Goal: Task Accomplishment & Management: Manage account settings

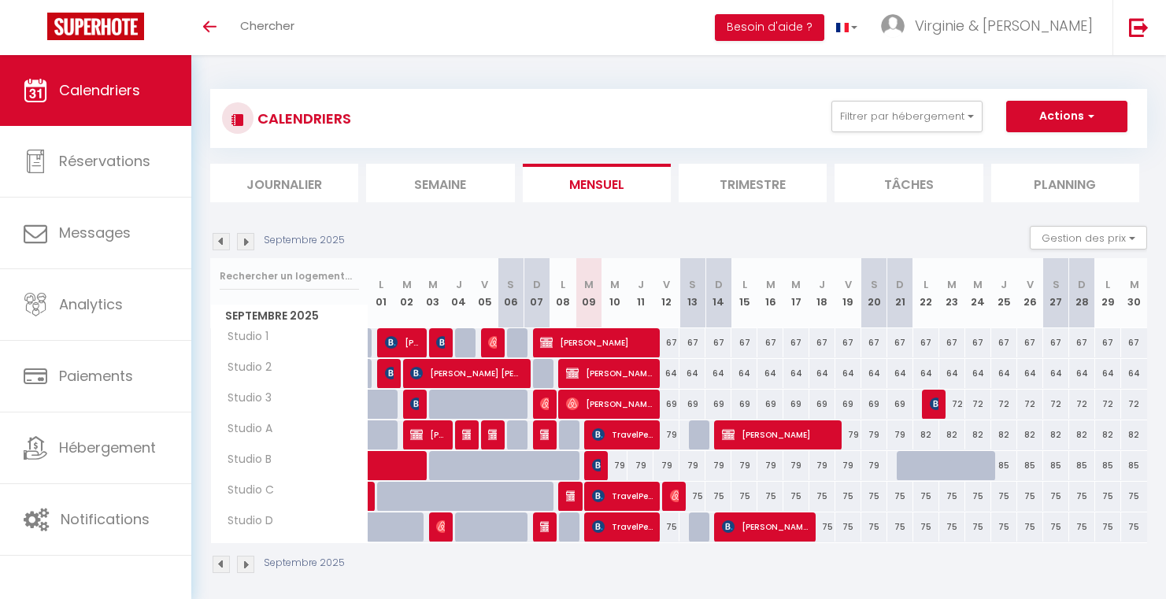
select select
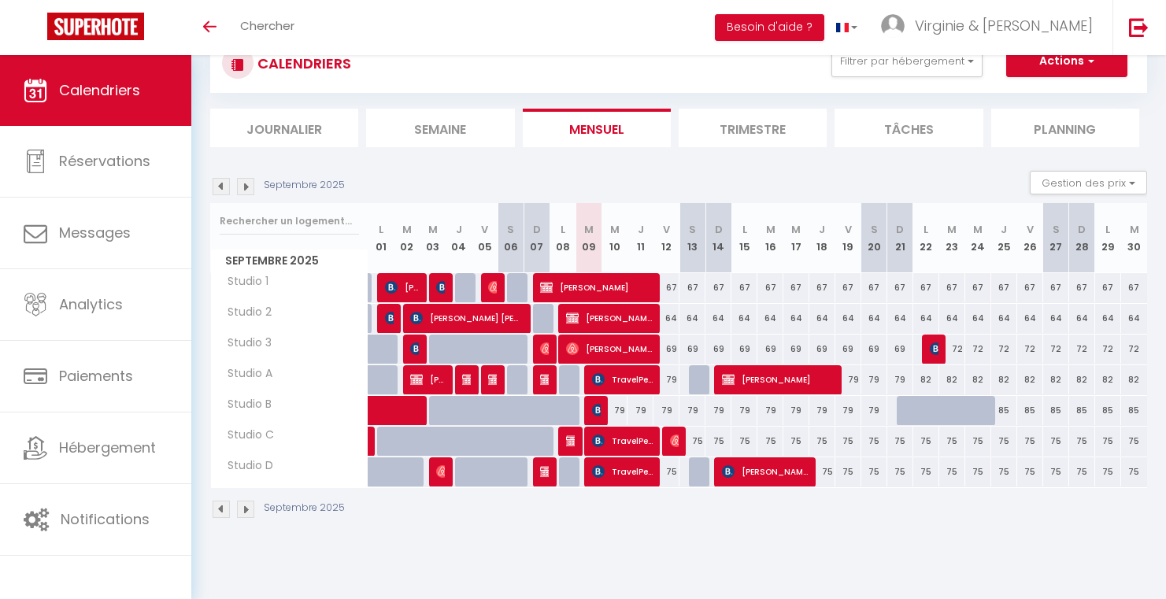
click at [597, 414] on img at bounding box center [598, 410] width 13 height 13
select select "OK"
select select "KO"
select select "0"
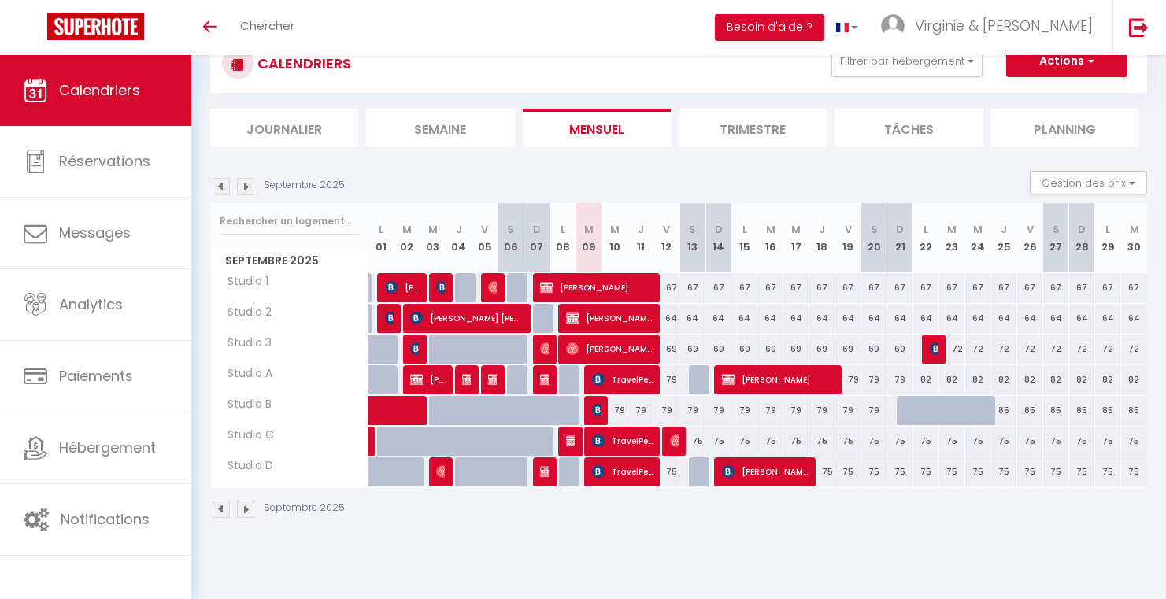
select select "1"
select select
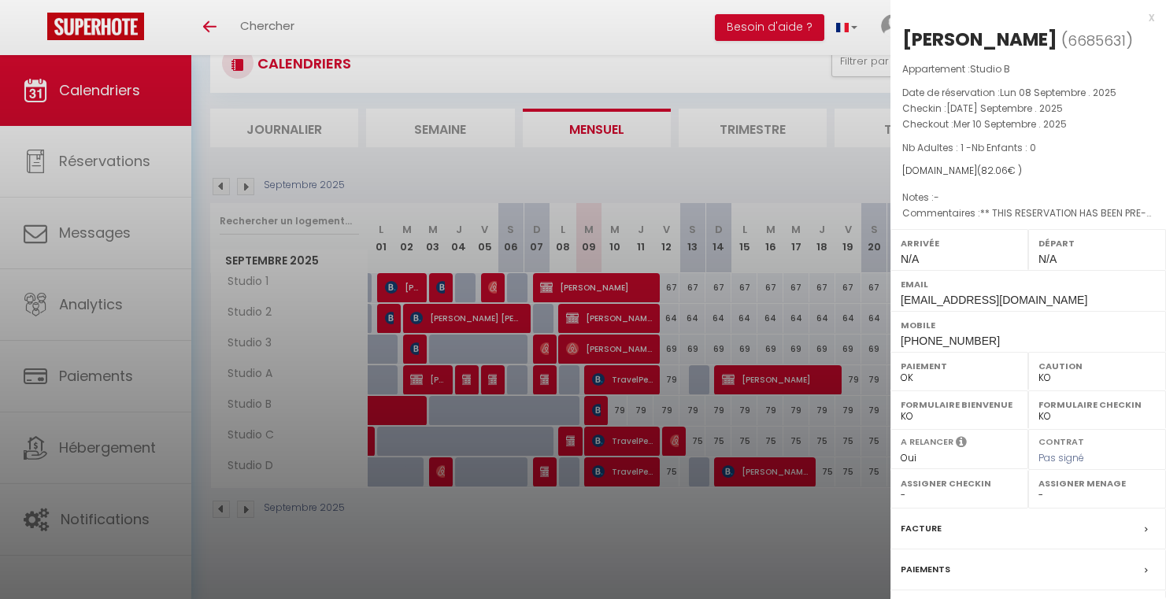
click at [598, 416] on div at bounding box center [583, 299] width 1166 height 599
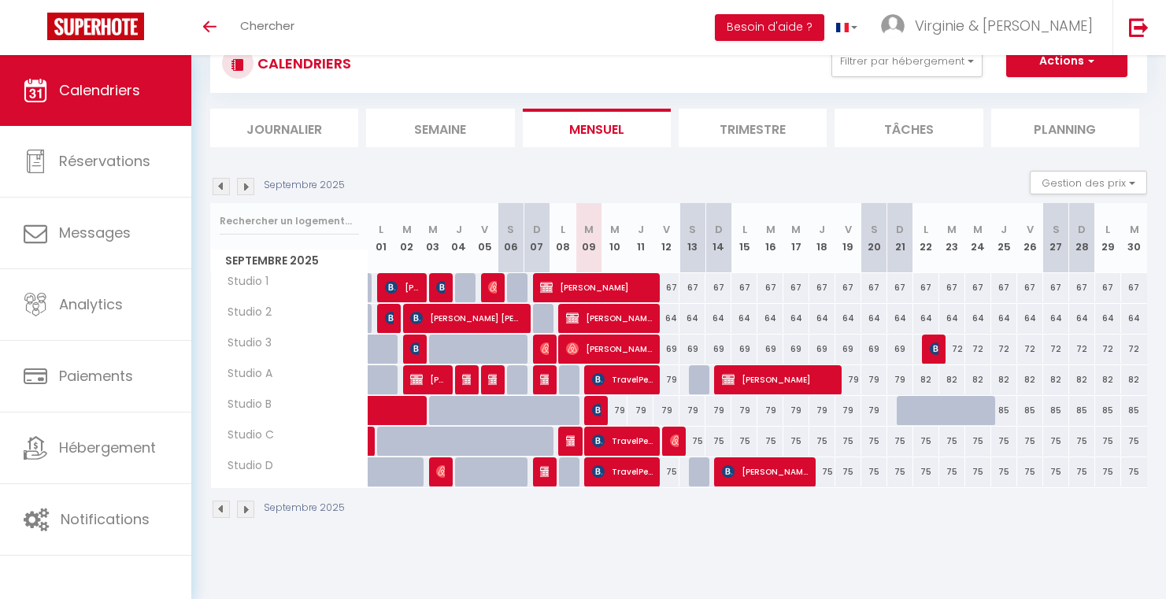
click at [598, 416] on img at bounding box center [598, 410] width 13 height 13
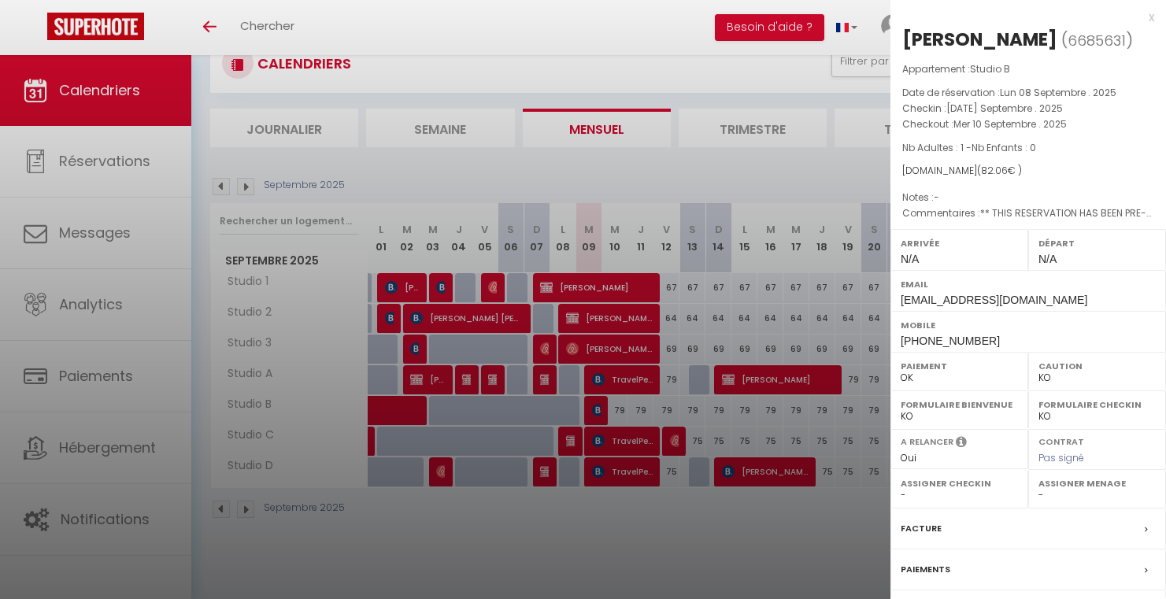
click at [1138, 21] on div "x" at bounding box center [1022, 17] width 264 height 19
